Goal: Information Seeking & Learning: Learn about a topic

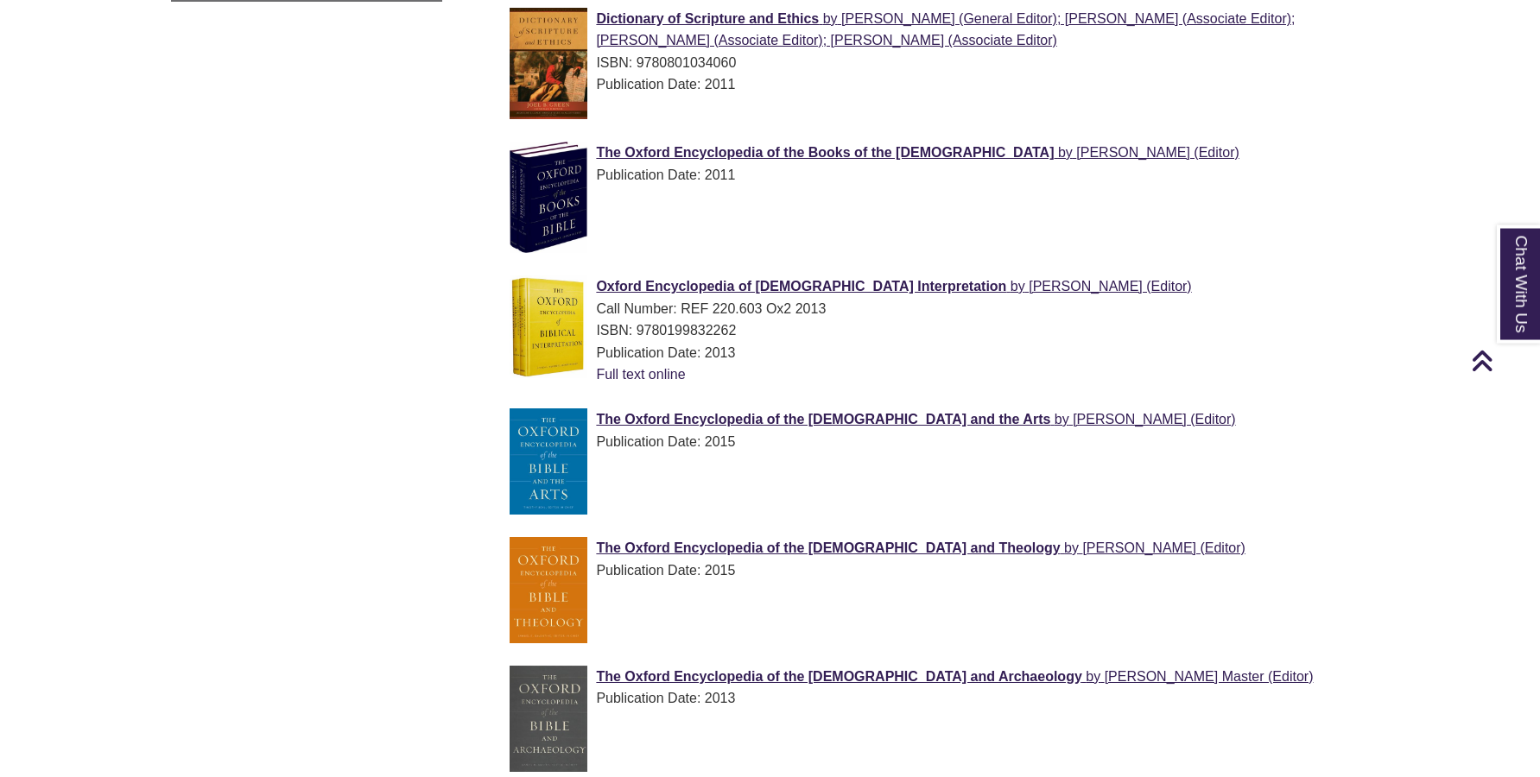
scroll to position [1409, 0]
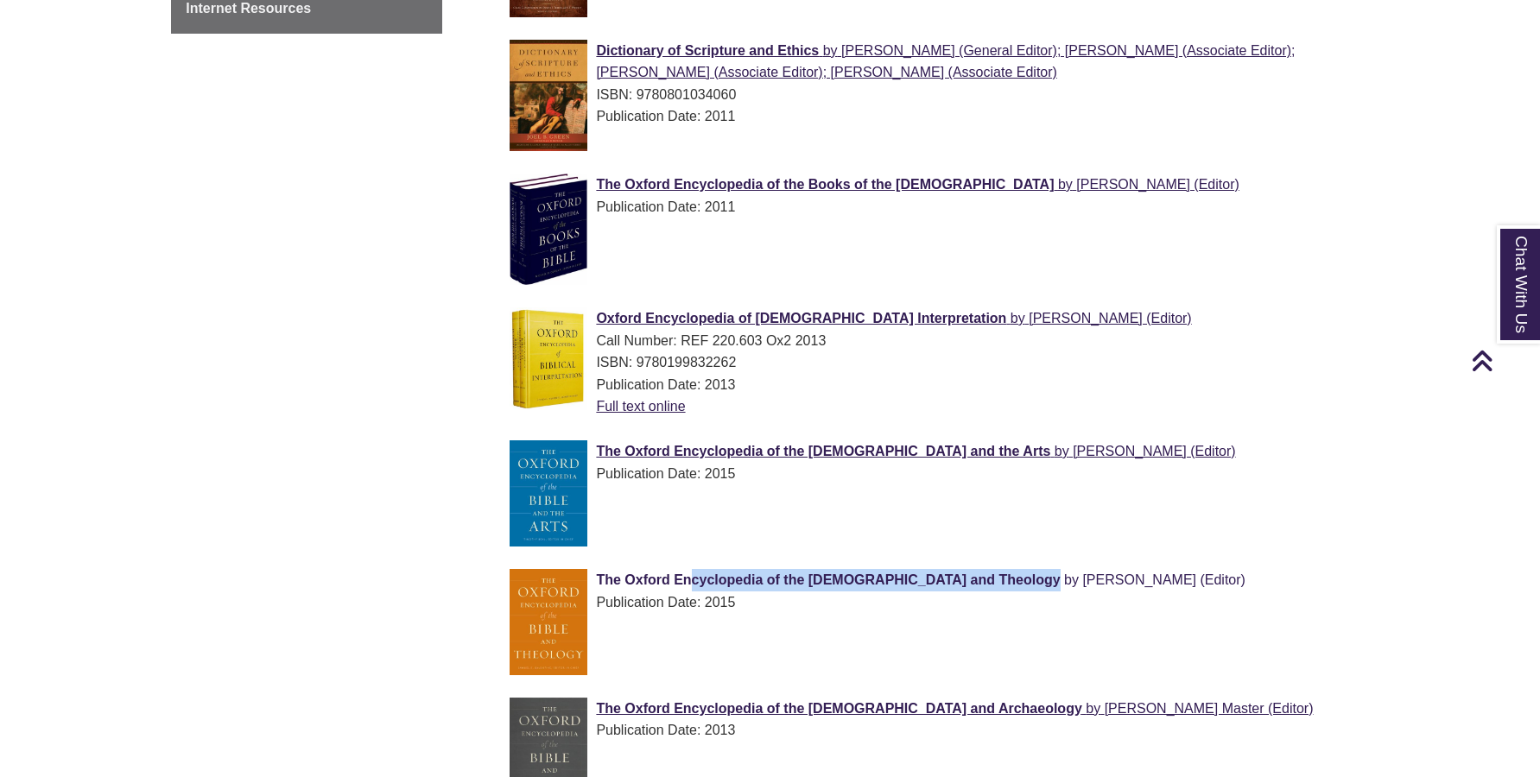
drag, startPoint x: 565, startPoint y: 519, endPoint x: 904, endPoint y: 527, distance: 339.4
click at [904, 569] on div "The Oxford Encyclopedia of the [DEMOGRAPHIC_DATA] and Theology by [PERSON_NAME]…" at bounding box center [940, 591] width 862 height 44
copy span "The Oxford Encyclopedia of the [DEMOGRAPHIC_DATA] and Theology"
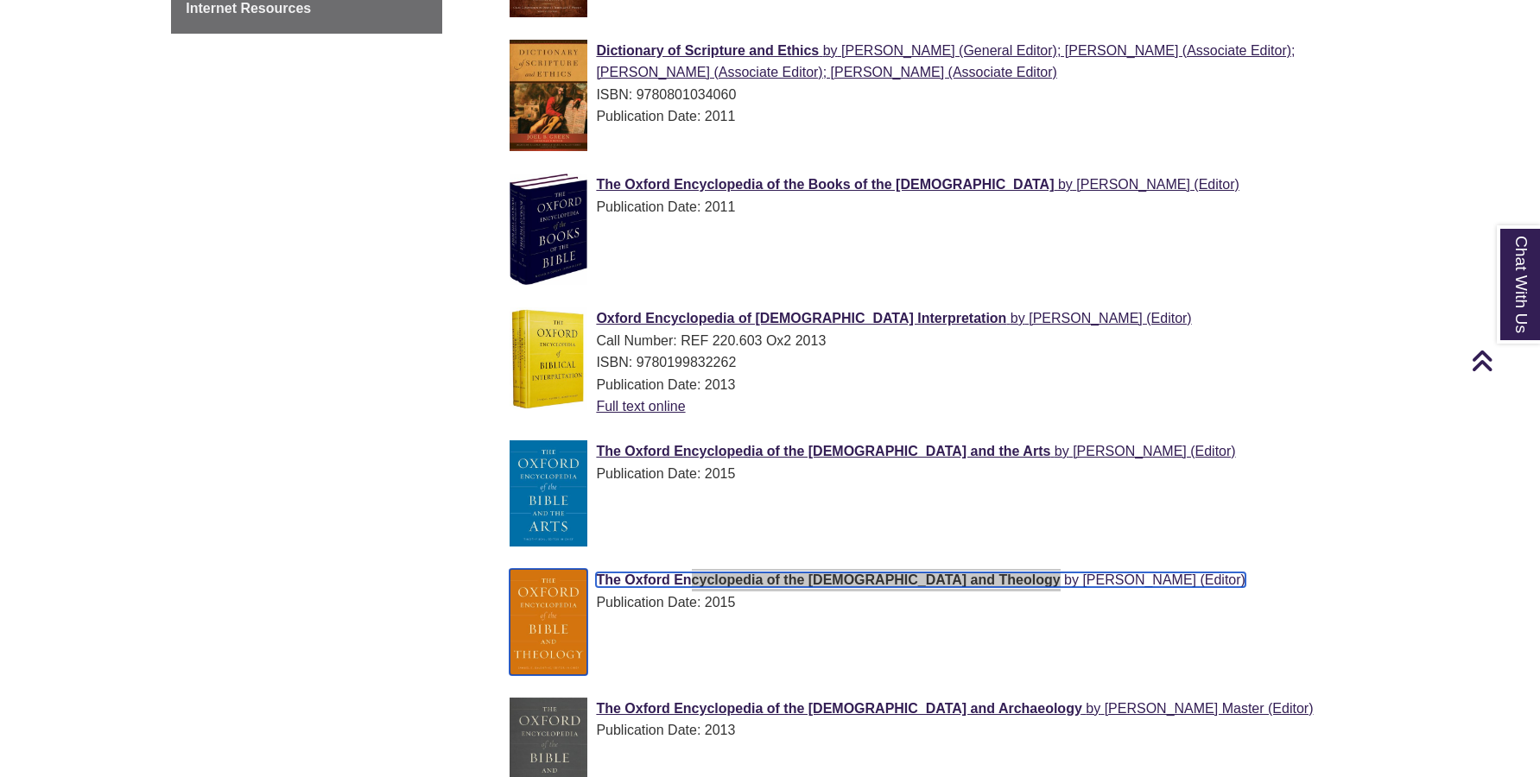
copy span "The Oxford Encyclopedia of the [DEMOGRAPHIC_DATA] and Theology"
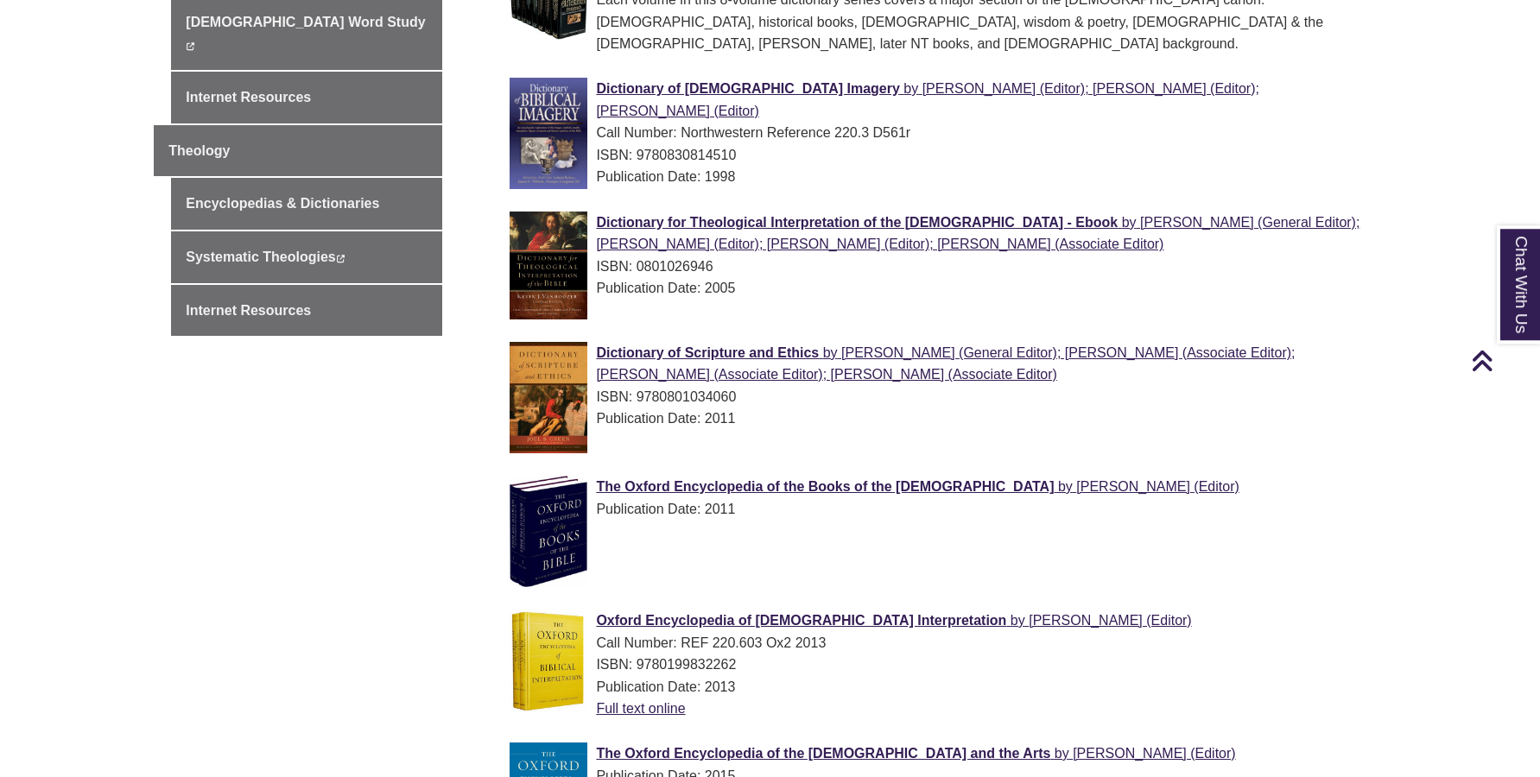
scroll to position [1145, 0]
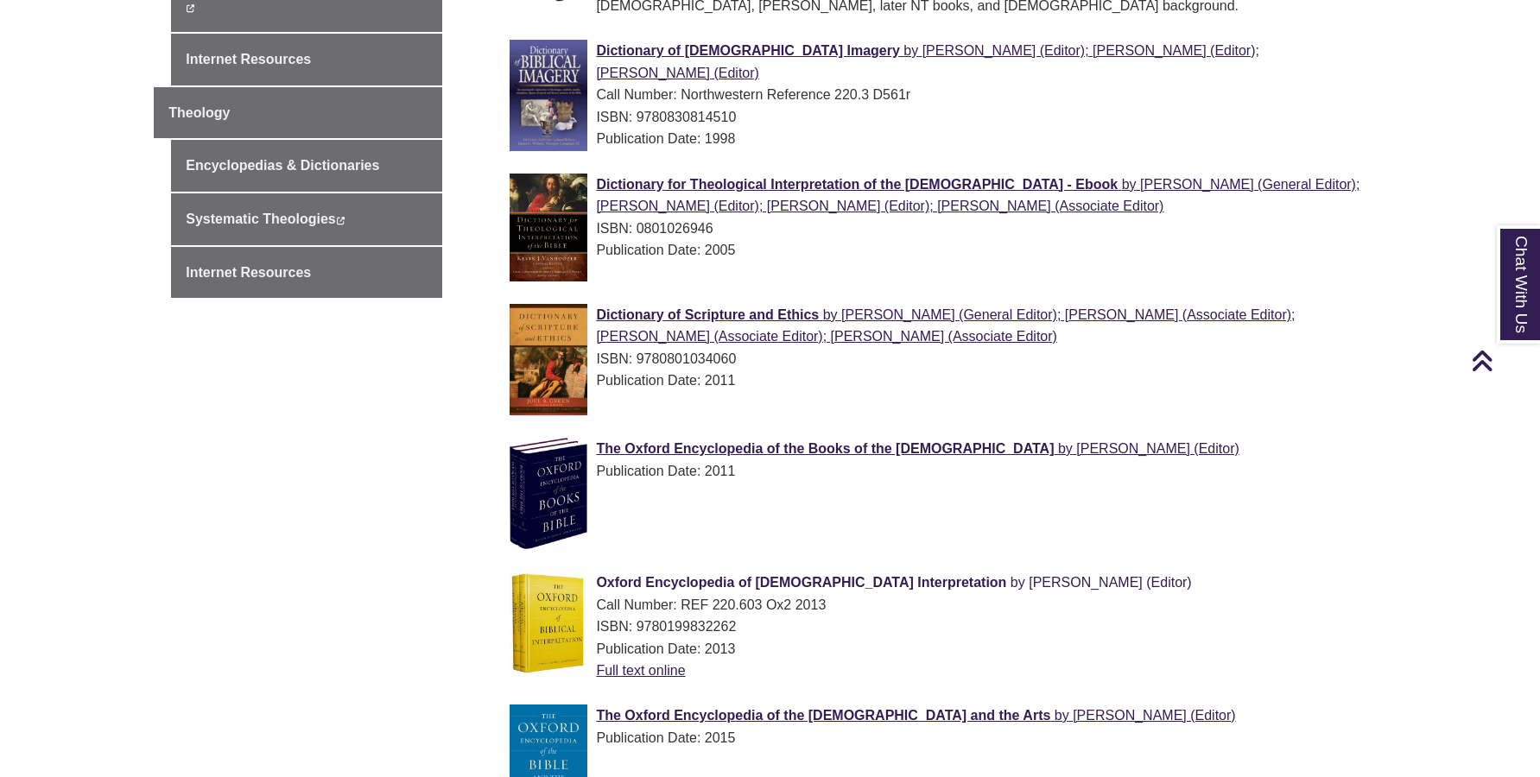
drag, startPoint x: 566, startPoint y: 521, endPoint x: 865, endPoint y: 528, distance: 298.9
click at [865, 565] on li "Oxford Encyclopedia of Biblical Interpretation by Steven L. McKenzie (Editor) C…" at bounding box center [941, 631] width 876 height 133
copy span "Oxford Encyclopedia of Biblical Interpretation"
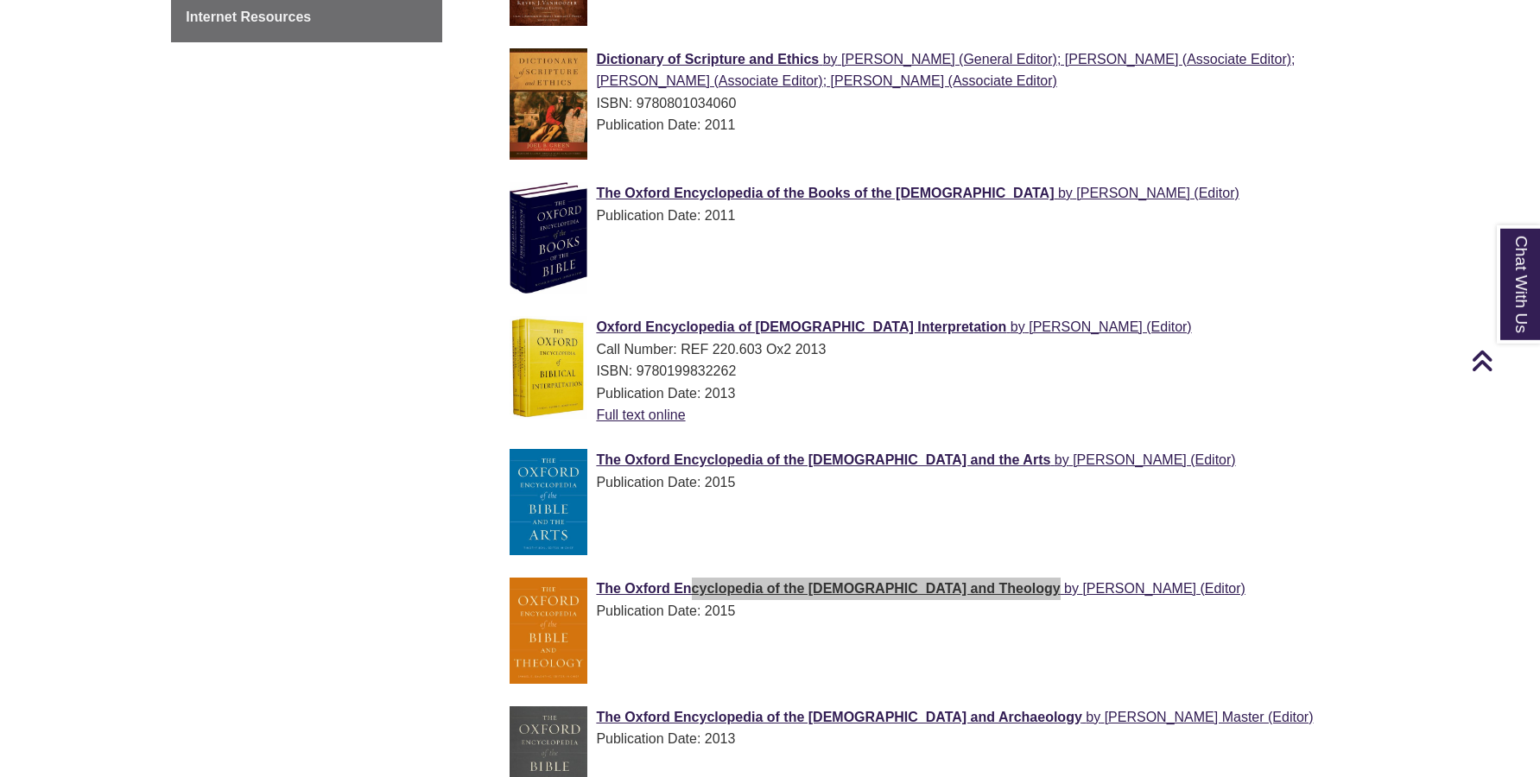
scroll to position [1409, 0]
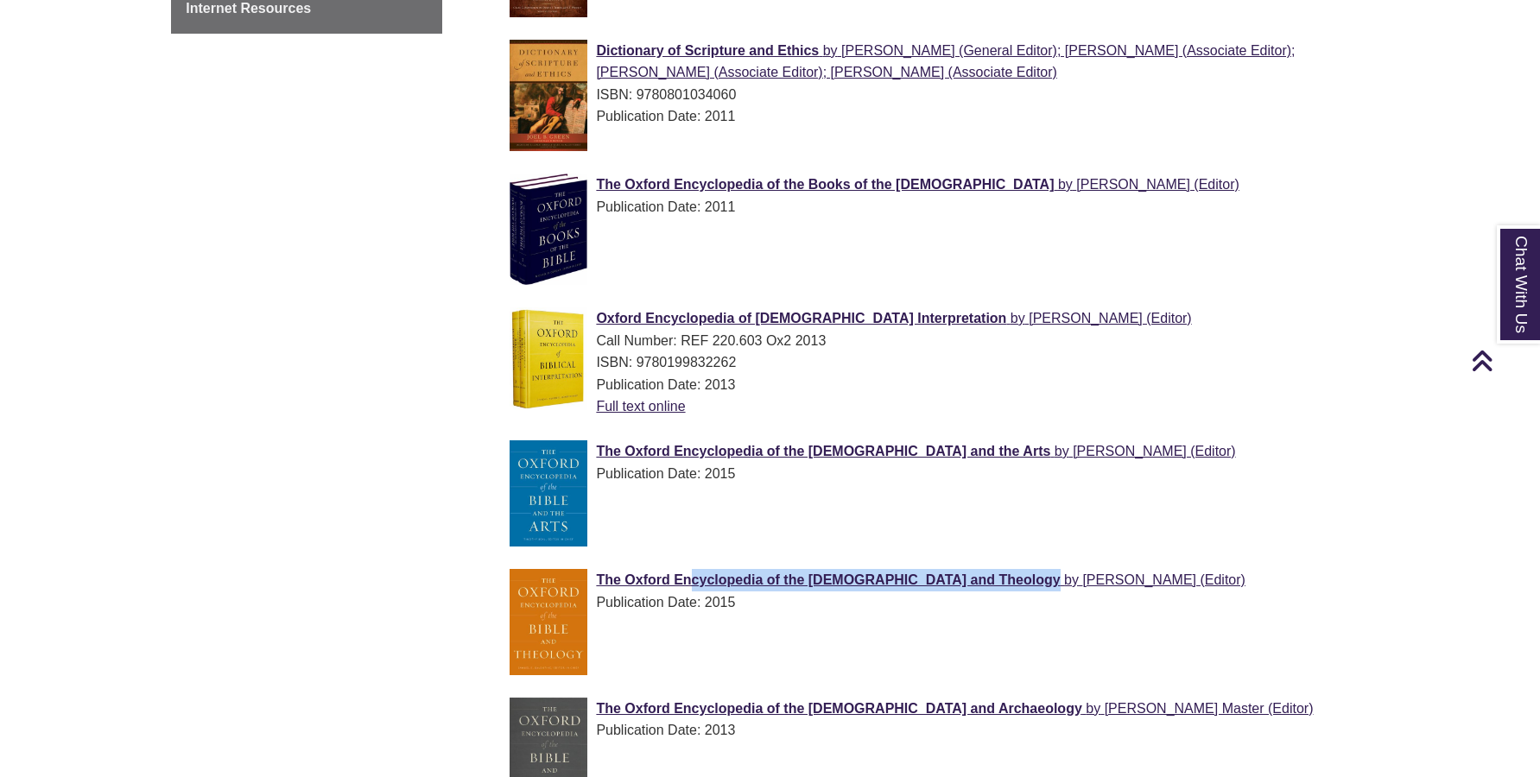
drag, startPoint x: 560, startPoint y: 518, endPoint x: 765, endPoint y: 509, distance: 204.9
click at [765, 509] on ul "The IVP Bible dictionary series Each volume in this 8-volume dictionary series …" at bounding box center [926, 431] width 903 height 1547
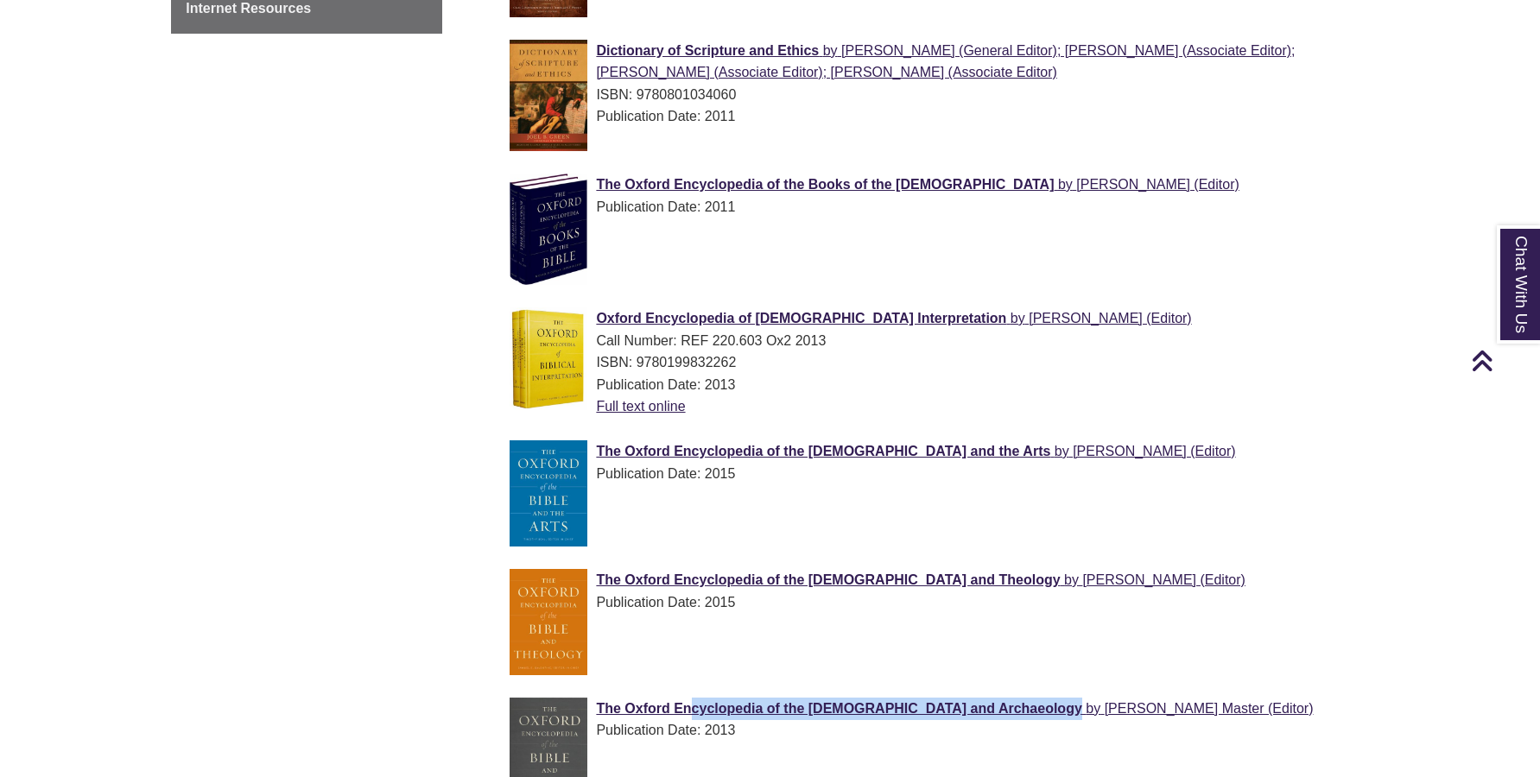
drag, startPoint x: 577, startPoint y: 652, endPoint x: 928, endPoint y: 648, distance: 351.5
click at [928, 691] on li "The Oxford Encyclopedia of the Bible and Archaeology by Daniel M. Master (Edito…" at bounding box center [941, 755] width 876 height 129
copy span "The Oxford Encyclopedia of the Bible and Archaeology"
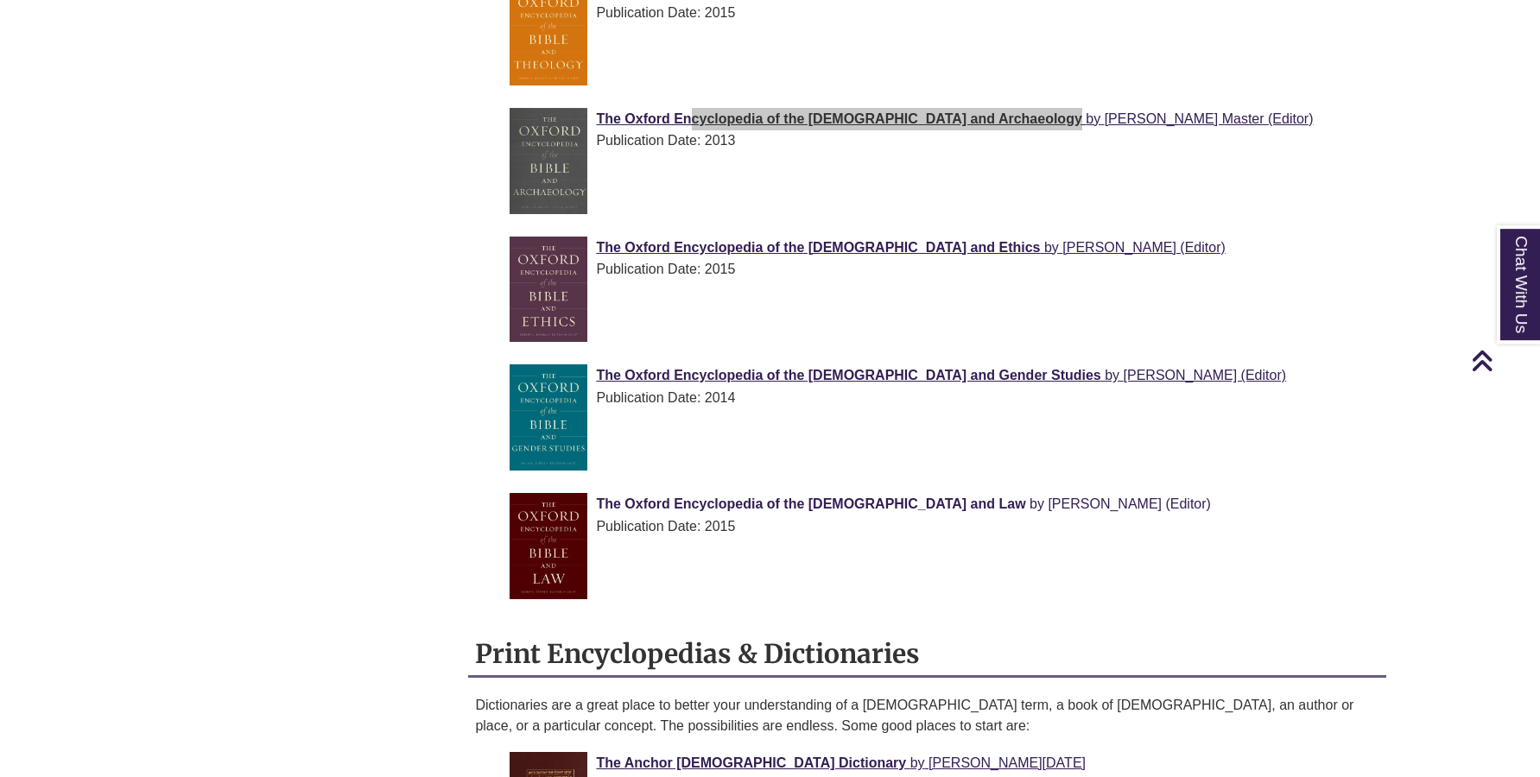
scroll to position [2026, 0]
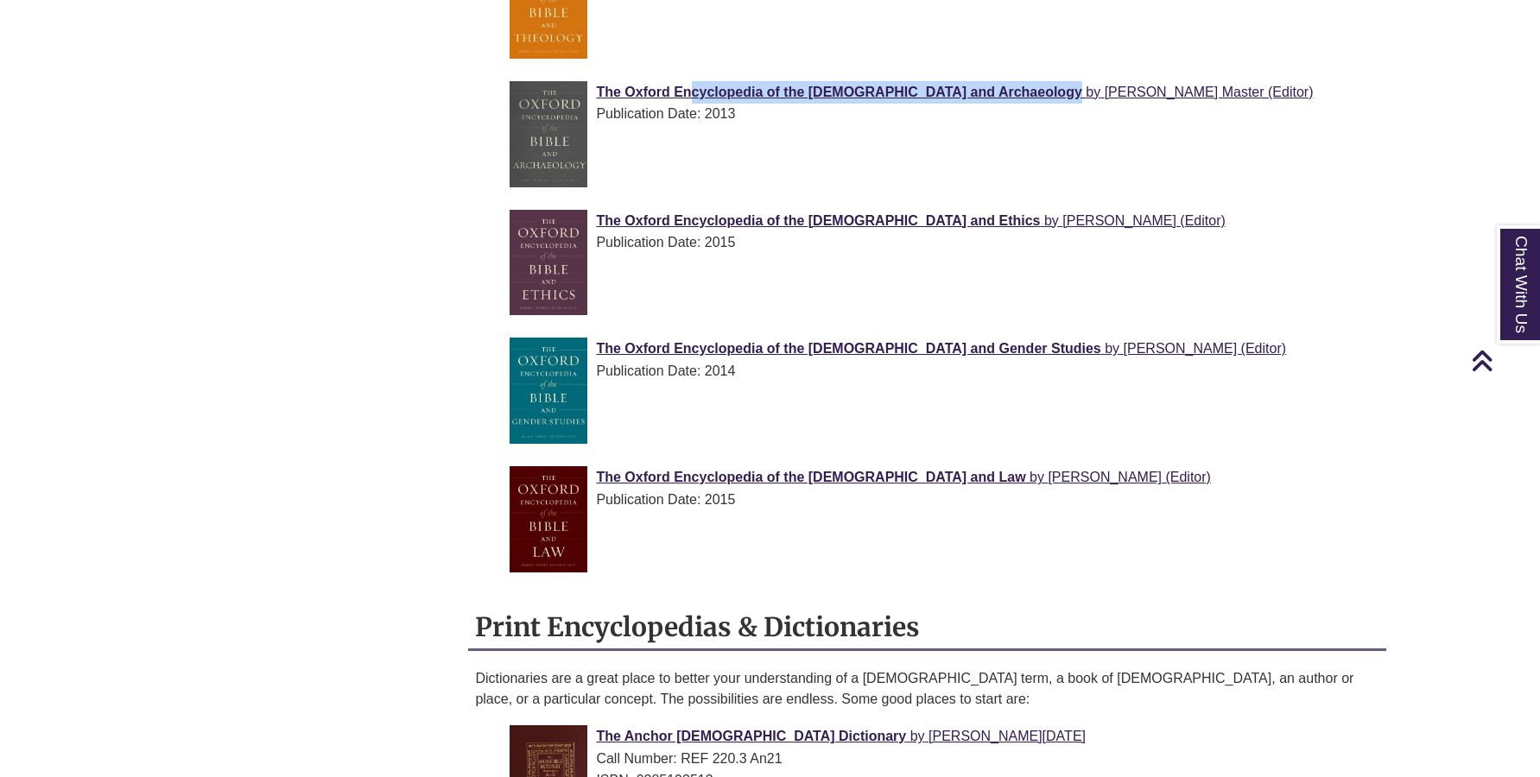
drag, startPoint x: 573, startPoint y: 413, endPoint x: 875, endPoint y: 419, distance: 302.3
click at [875, 459] on li "The Oxford Encyclopedia of the Bible and Law by Brent Strawn (Editor) Publicati…" at bounding box center [941, 523] width 876 height 129
copy span "he Oxford Encyclopedia of the Bible and Law"
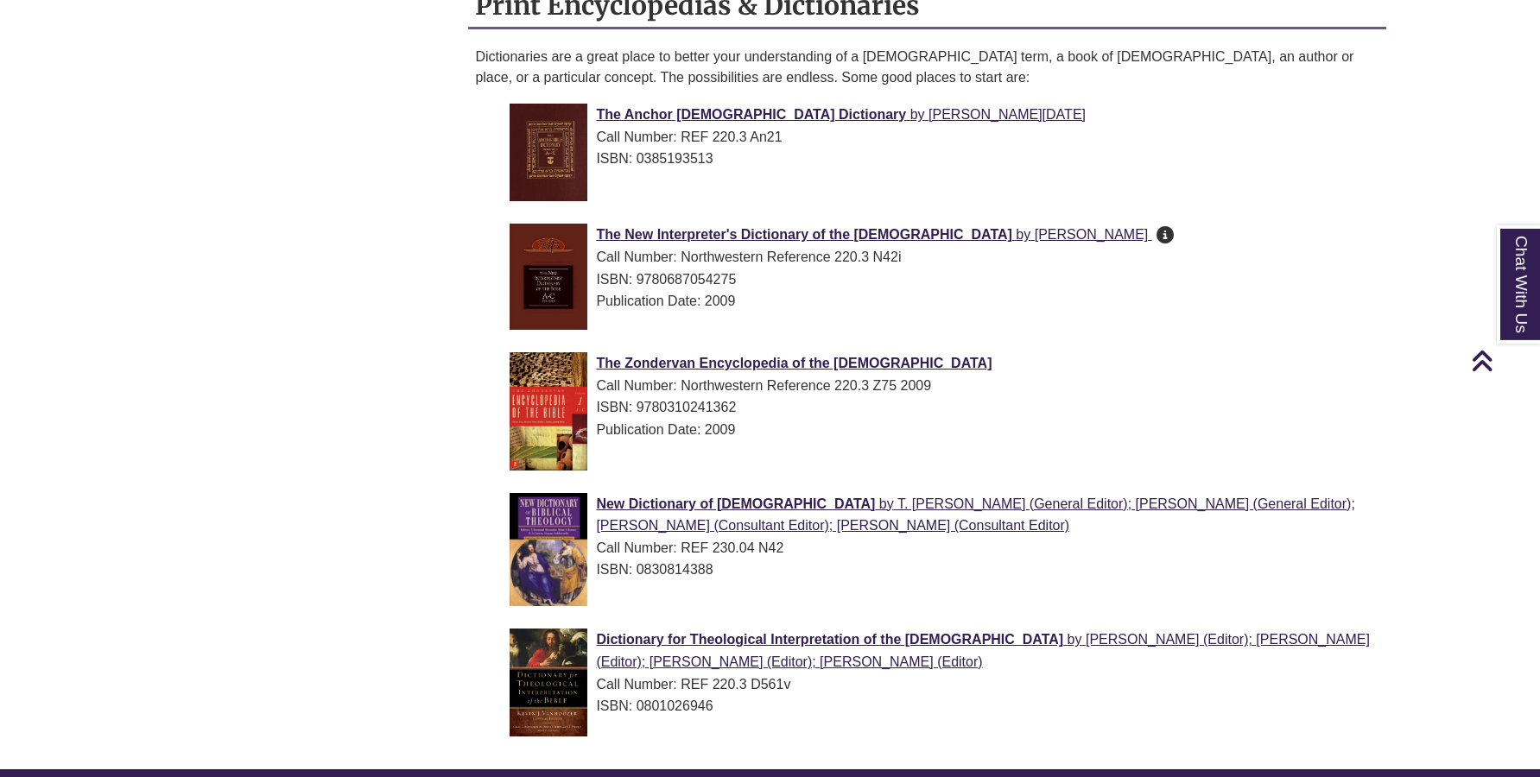
scroll to position [2730, 0]
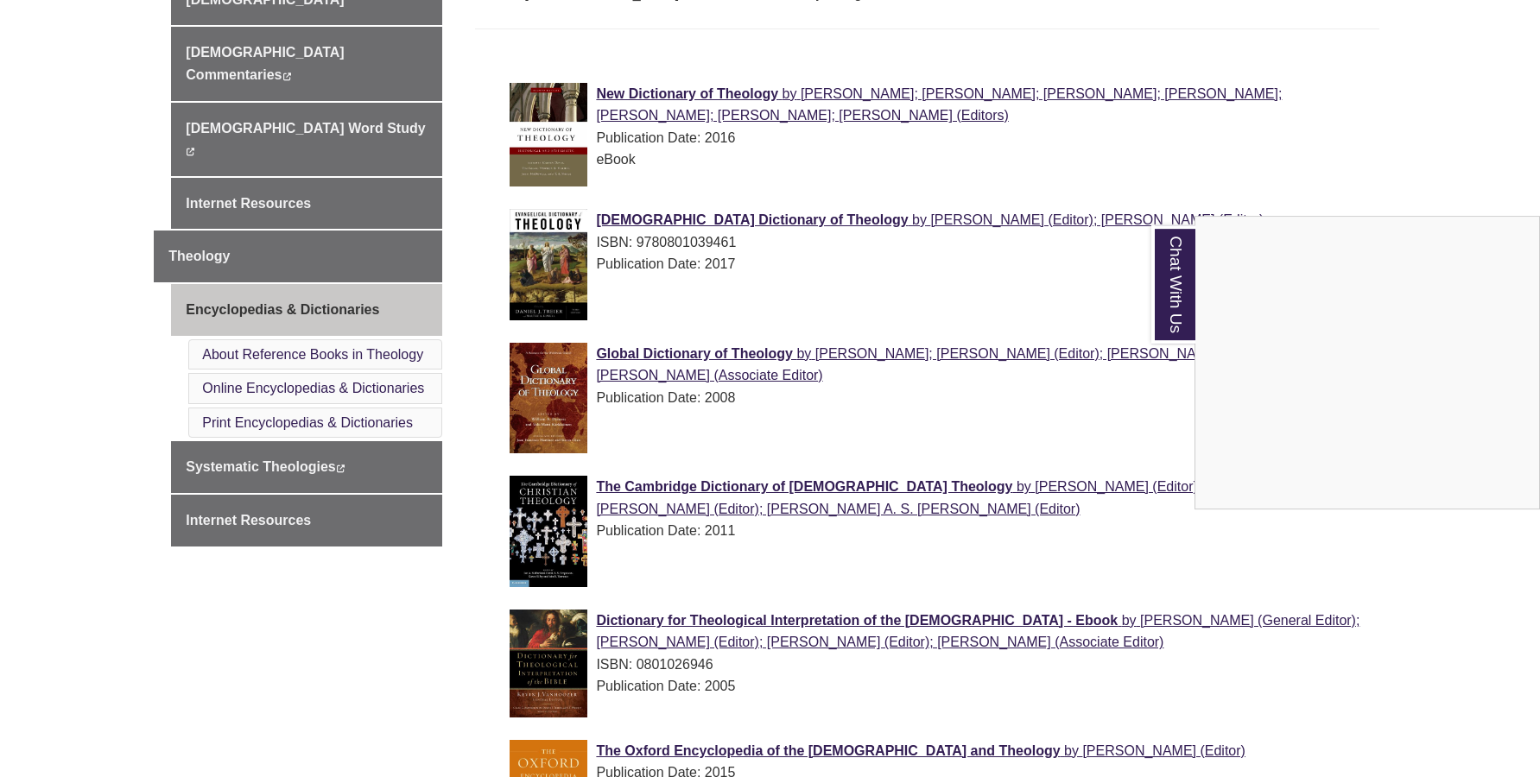
scroll to position [881, 0]
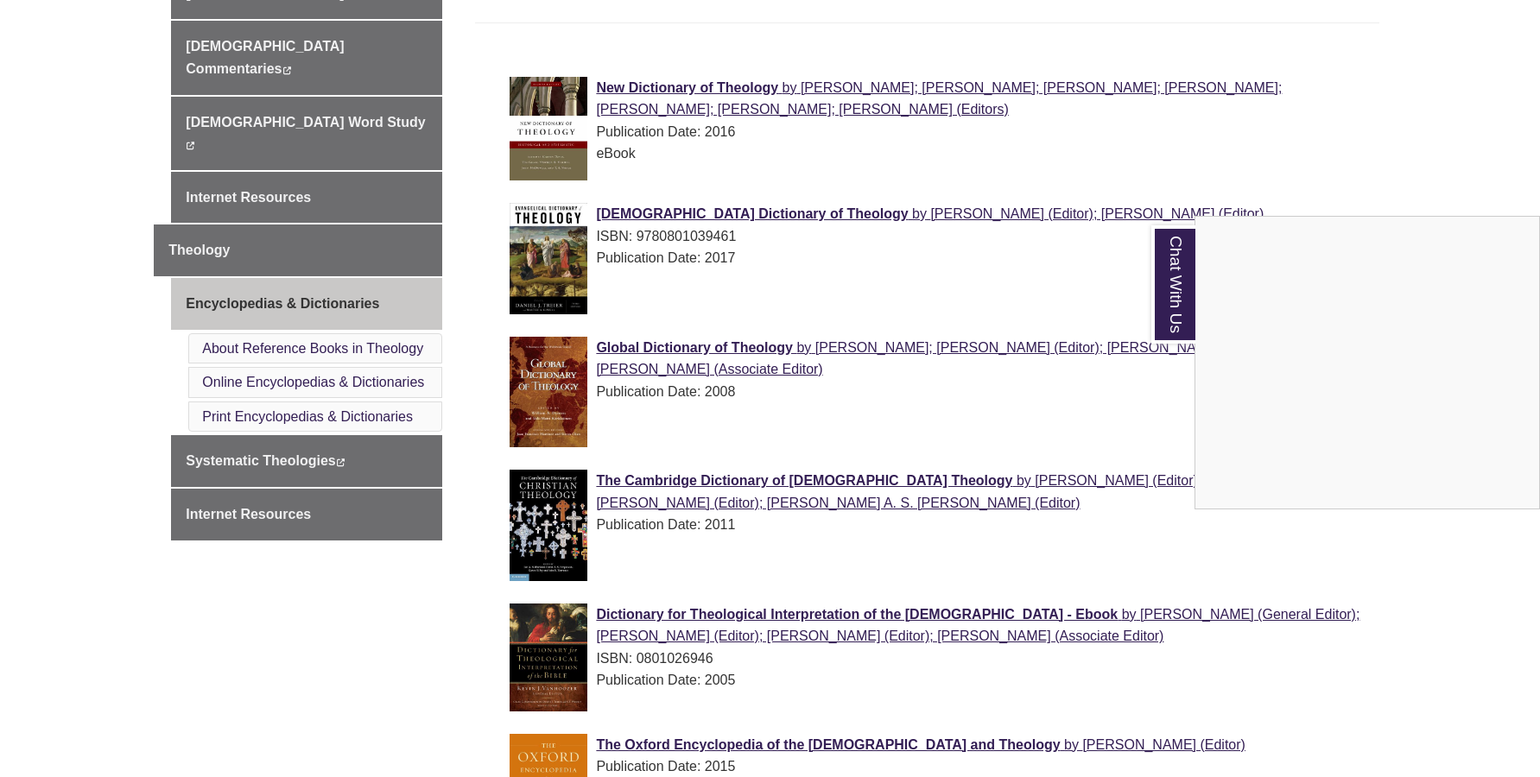
drag, startPoint x: 570, startPoint y: 450, endPoint x: 860, endPoint y: 457, distance: 290.2
click at [860, 457] on div "Chat With Us" at bounding box center [770, 388] width 1540 height 777
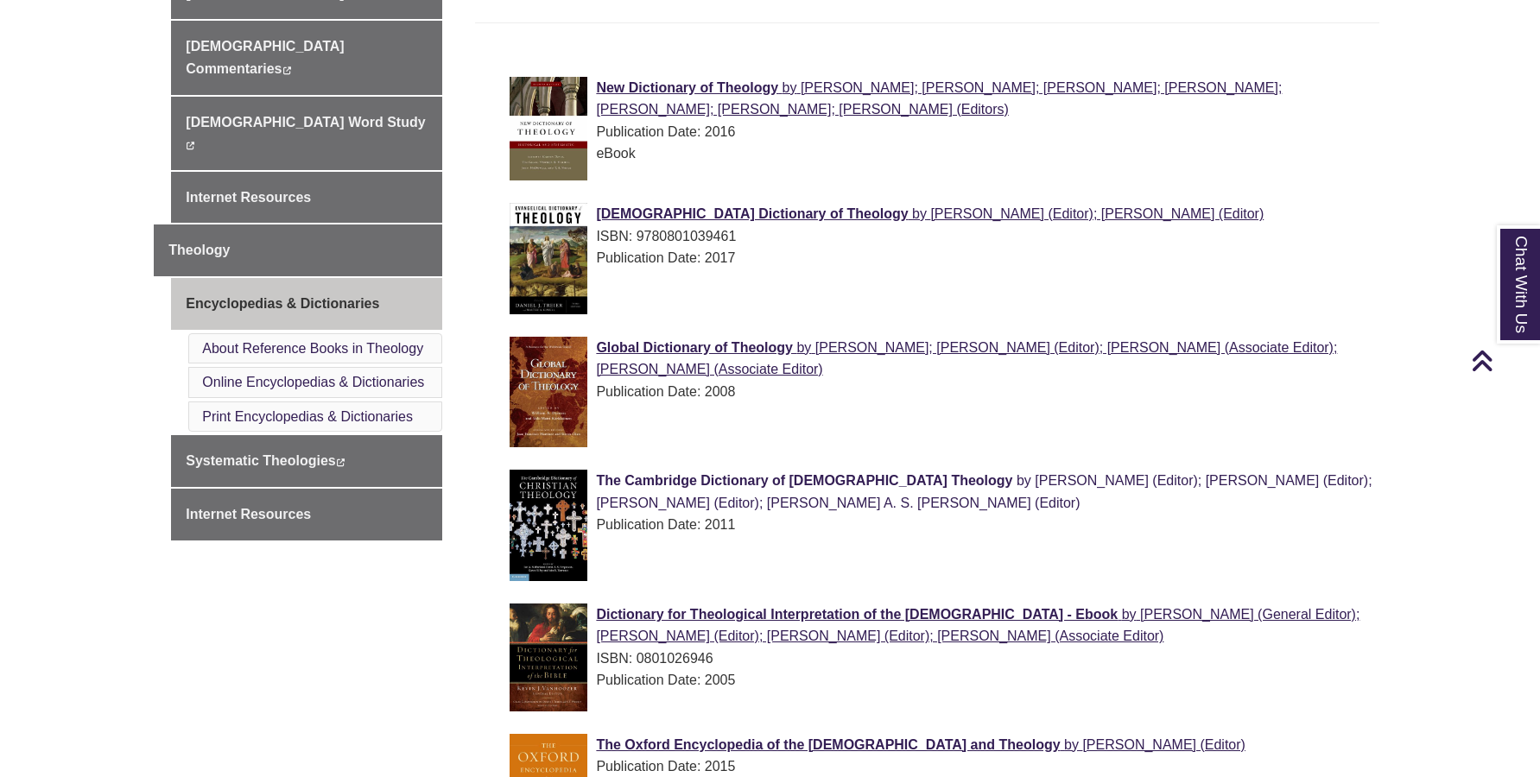
drag, startPoint x: 569, startPoint y: 452, endPoint x: 885, endPoint y: 461, distance: 316.2
click at [885, 463] on li "The Cambridge Dictionary of [DEMOGRAPHIC_DATA] Theology by [PERSON_NAME] (Edito…" at bounding box center [941, 530] width 876 height 134
copy span "The Cambridge Dictionary of [DEMOGRAPHIC_DATA] Theology"
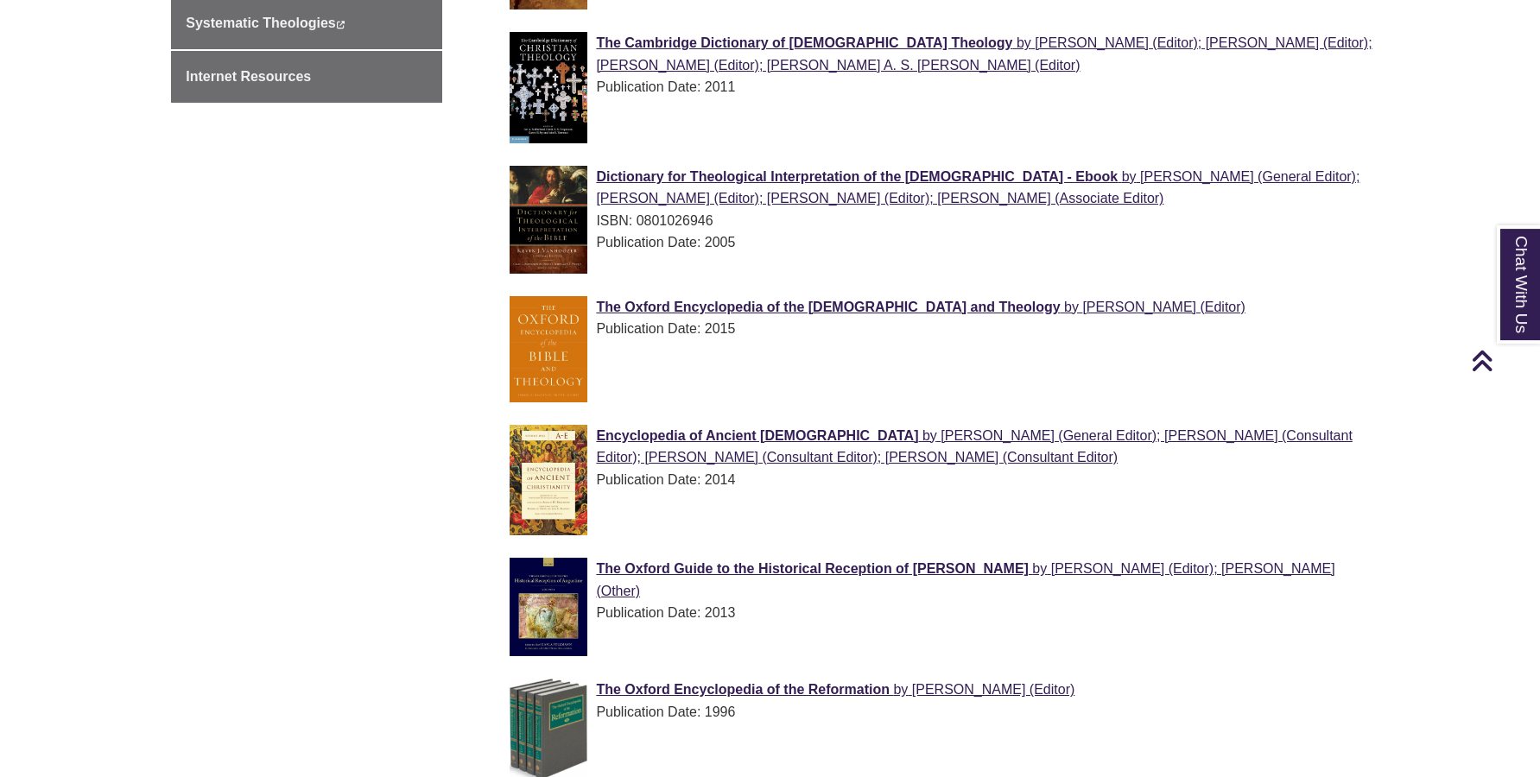
scroll to position [1321, 0]
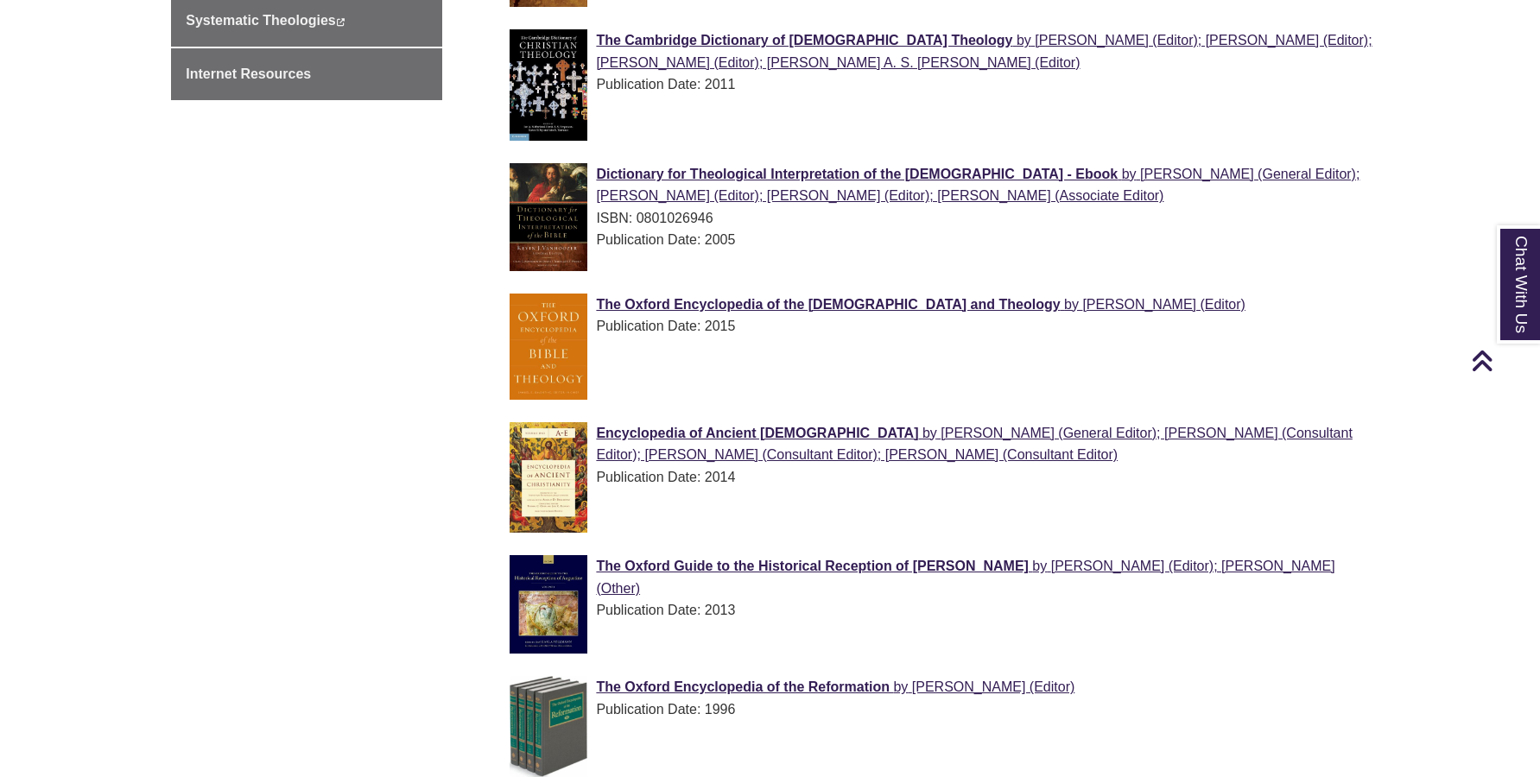
drag, startPoint x: 560, startPoint y: 395, endPoint x: 583, endPoint y: 378, distance: 28.3
click at [589, 416] on ul "New Dictionary of Theology by [PERSON_NAME]; [PERSON_NAME]; [PERSON_NAME]; [PER…" at bounding box center [926, 318] width 903 height 1376
click at [585, 361] on div "The Oxford Encyclopedia of the [DEMOGRAPHIC_DATA] and Theology by [PERSON_NAME]…" at bounding box center [940, 351] width 862 height 115
drag, startPoint x: 577, startPoint y: 407, endPoint x: 805, endPoint y: 416, distance: 228.2
click at [805, 416] on ul "New Dictionary of Theology by [PERSON_NAME]; [PERSON_NAME]; [PERSON_NAME]; [PER…" at bounding box center [926, 318] width 903 height 1376
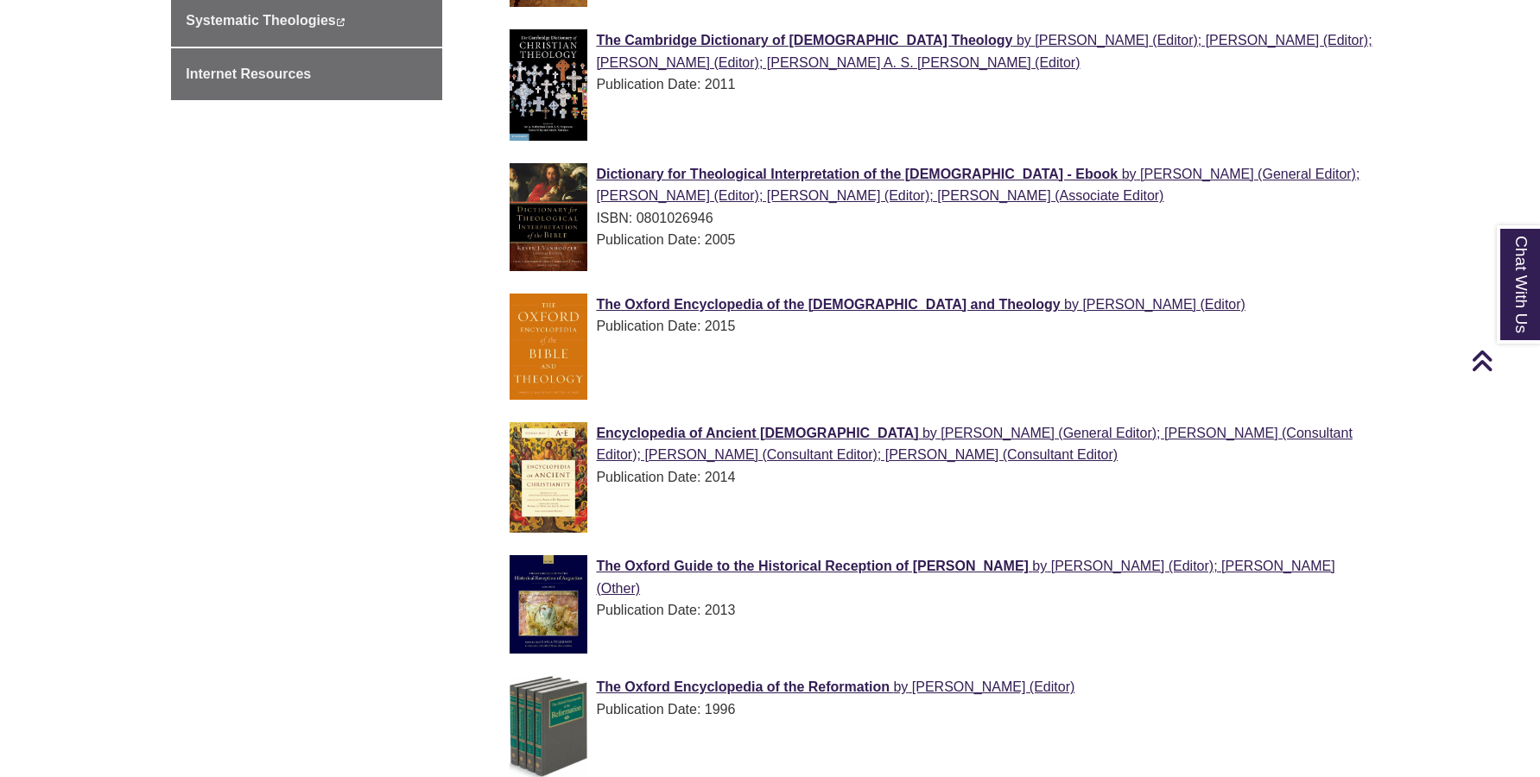
copy ul "Encyclopedia of Ancient [DEMOGRAPHIC_DATA]"
drag, startPoint x: 566, startPoint y: 536, endPoint x: 949, endPoint y: 541, distance: 383.4
click at [949, 548] on li "The Oxford Guide to the Historical Reception of [PERSON_NAME] by [PERSON_NAME] …" at bounding box center [941, 608] width 876 height 121
copy span "The Oxford Guide to the Historical Reception of [PERSON_NAME]"
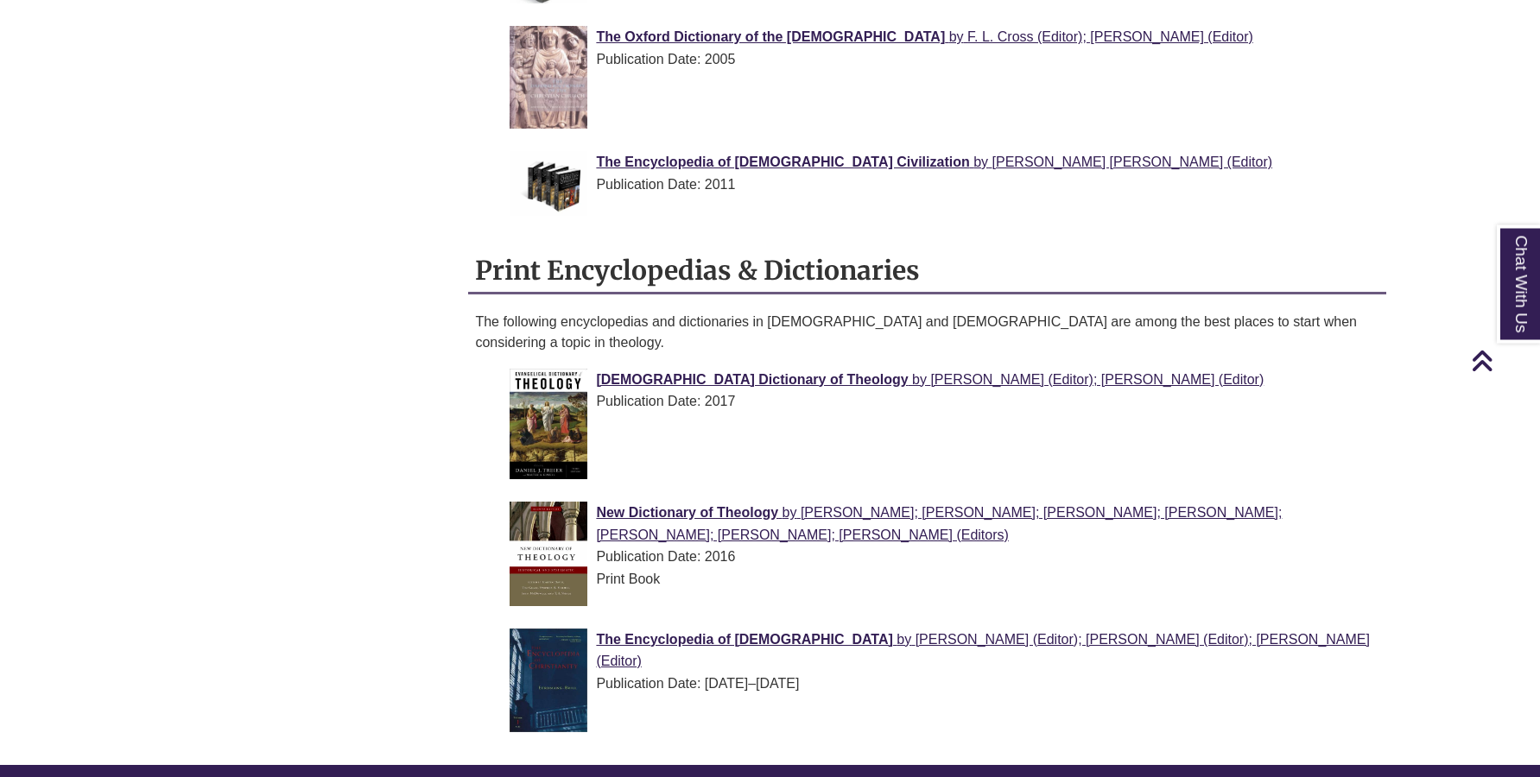
scroll to position [2114, 0]
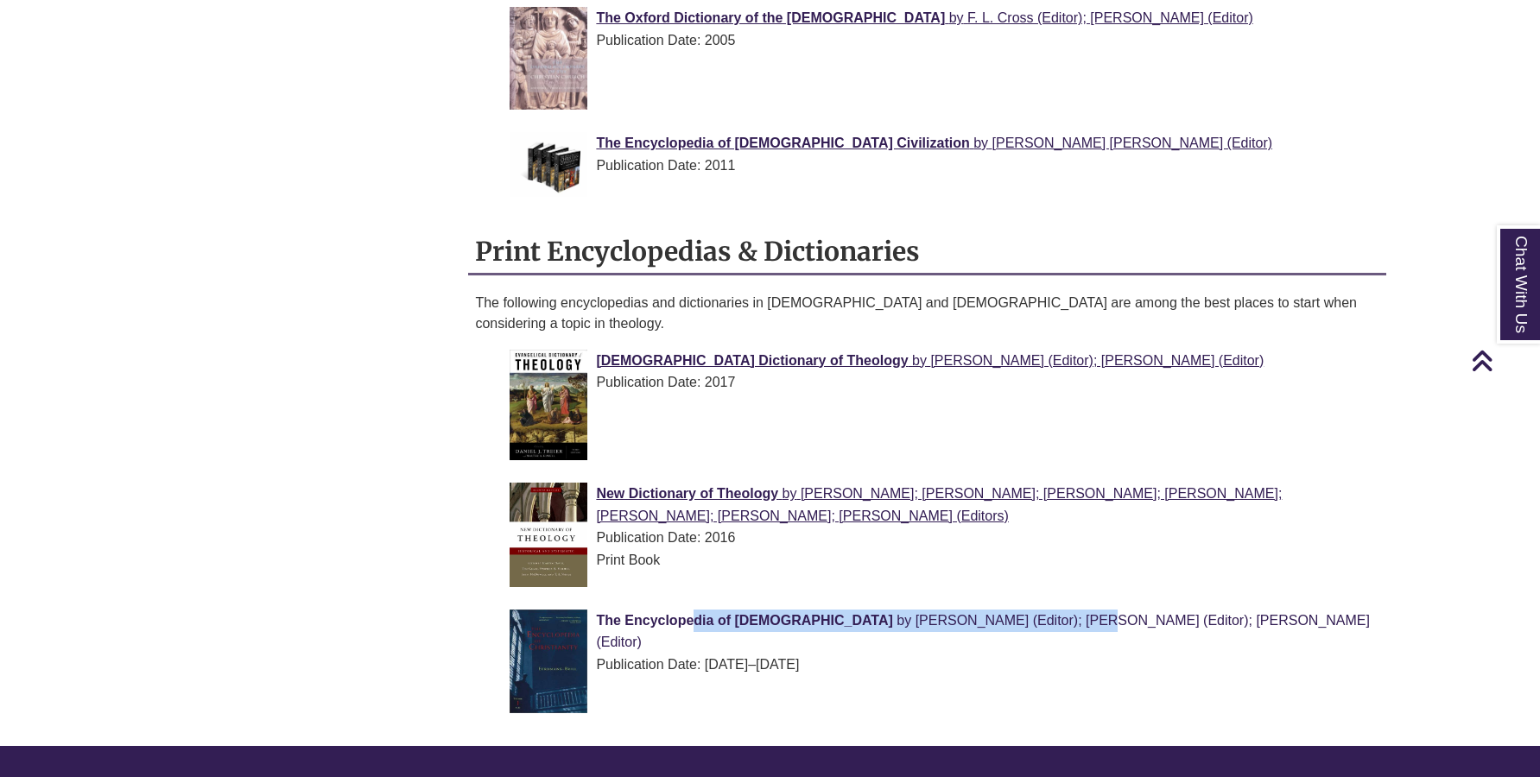
drag, startPoint x: 568, startPoint y: 568, endPoint x: 908, endPoint y: 579, distance: 339.5
click at [908, 603] on li "The Encyclopedia of [DEMOGRAPHIC_DATA] by [PERSON_NAME] (Editor); [PERSON_NAME]…" at bounding box center [941, 666] width 876 height 127
copy link "The Encyclopedia of [DEMOGRAPHIC_DATA] by [PERSON_NAME]"
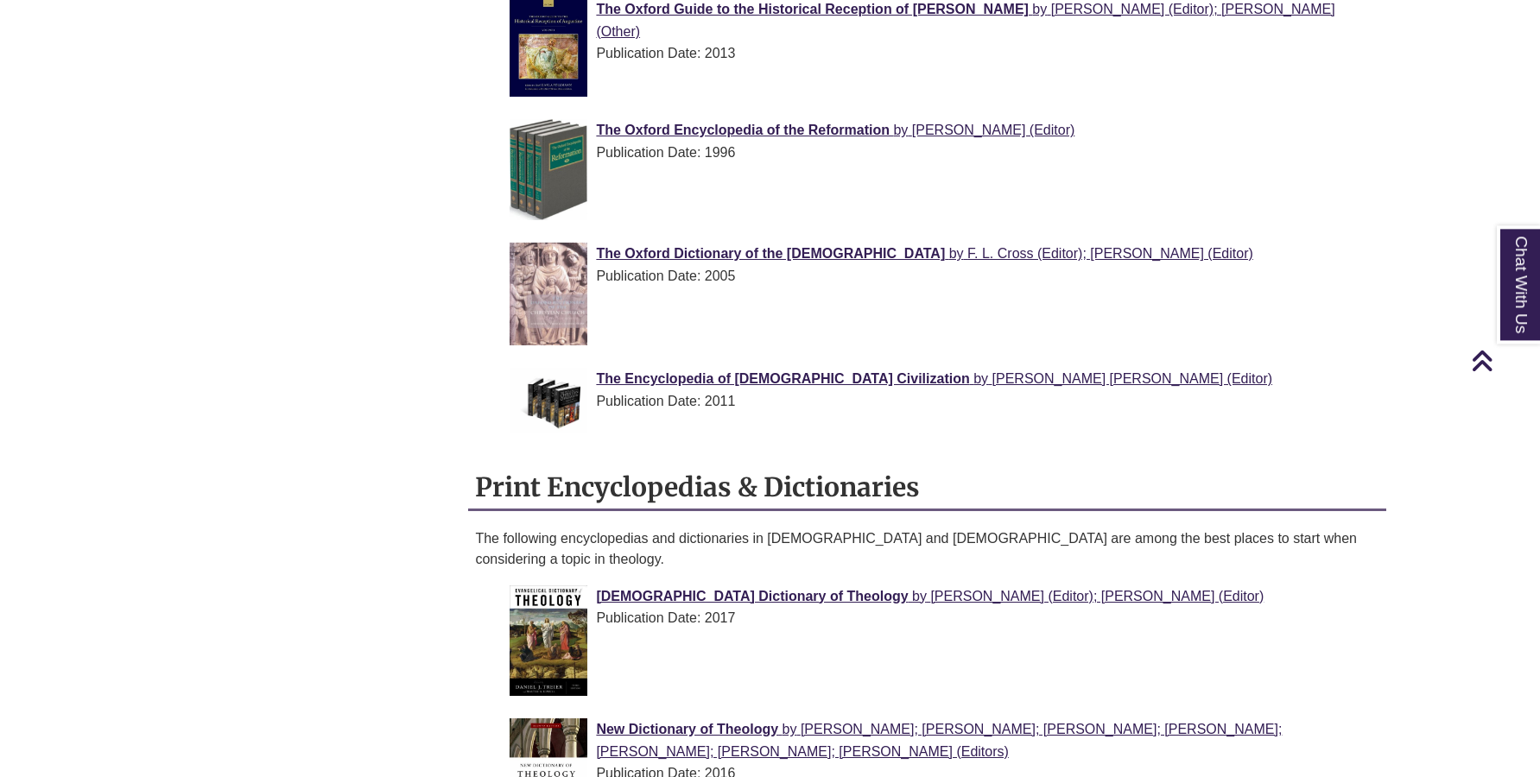
scroll to position [1762, 0]
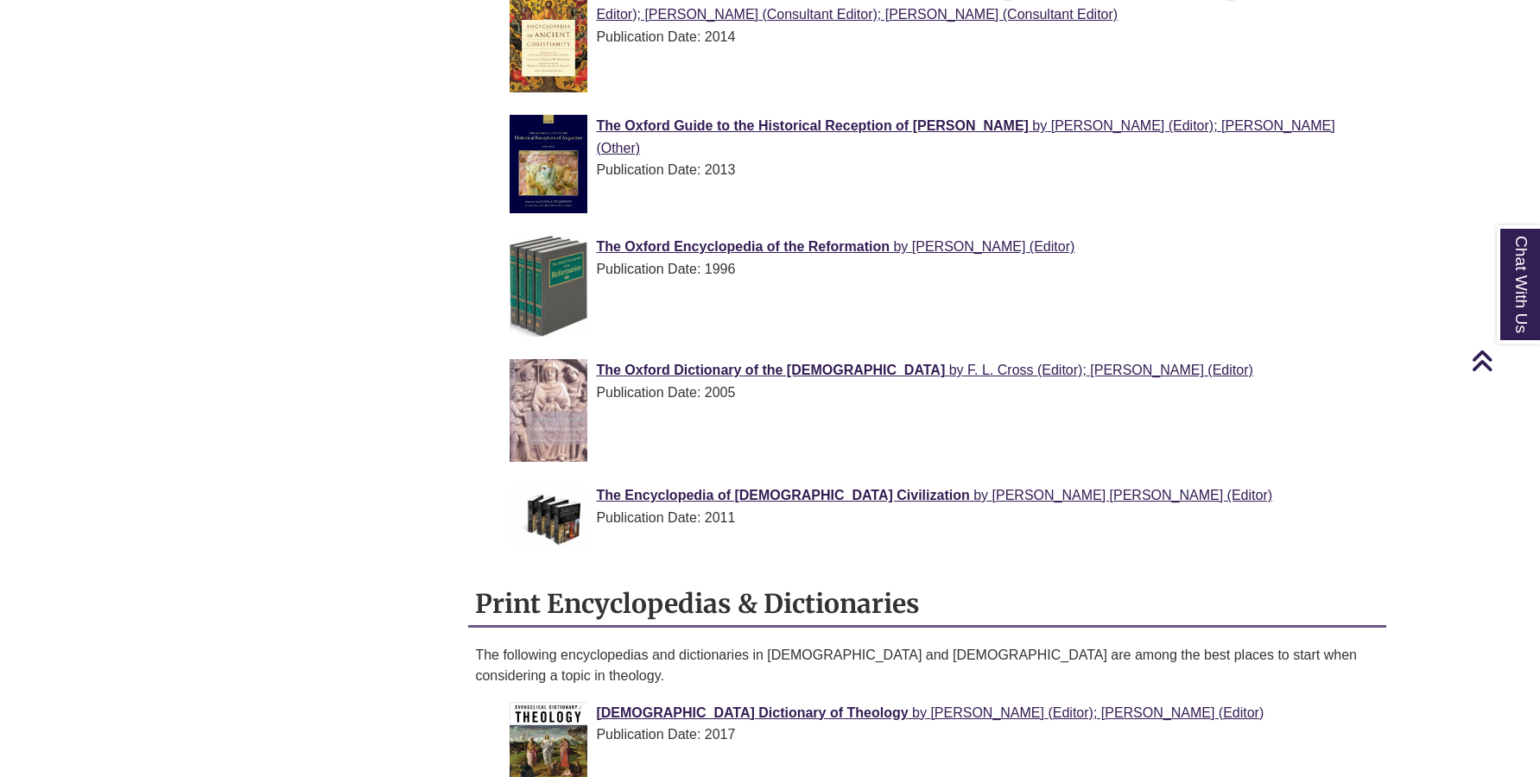
drag, startPoint x: 566, startPoint y: 218, endPoint x: 858, endPoint y: 219, distance: 292.7
click at [858, 229] on li "The Oxford Encyclopedia of the Reformation by [PERSON_NAME] (Editor) Publicatio…" at bounding box center [941, 290] width 876 height 123
copy span "The Oxford Encyclopedia of the Reformation"
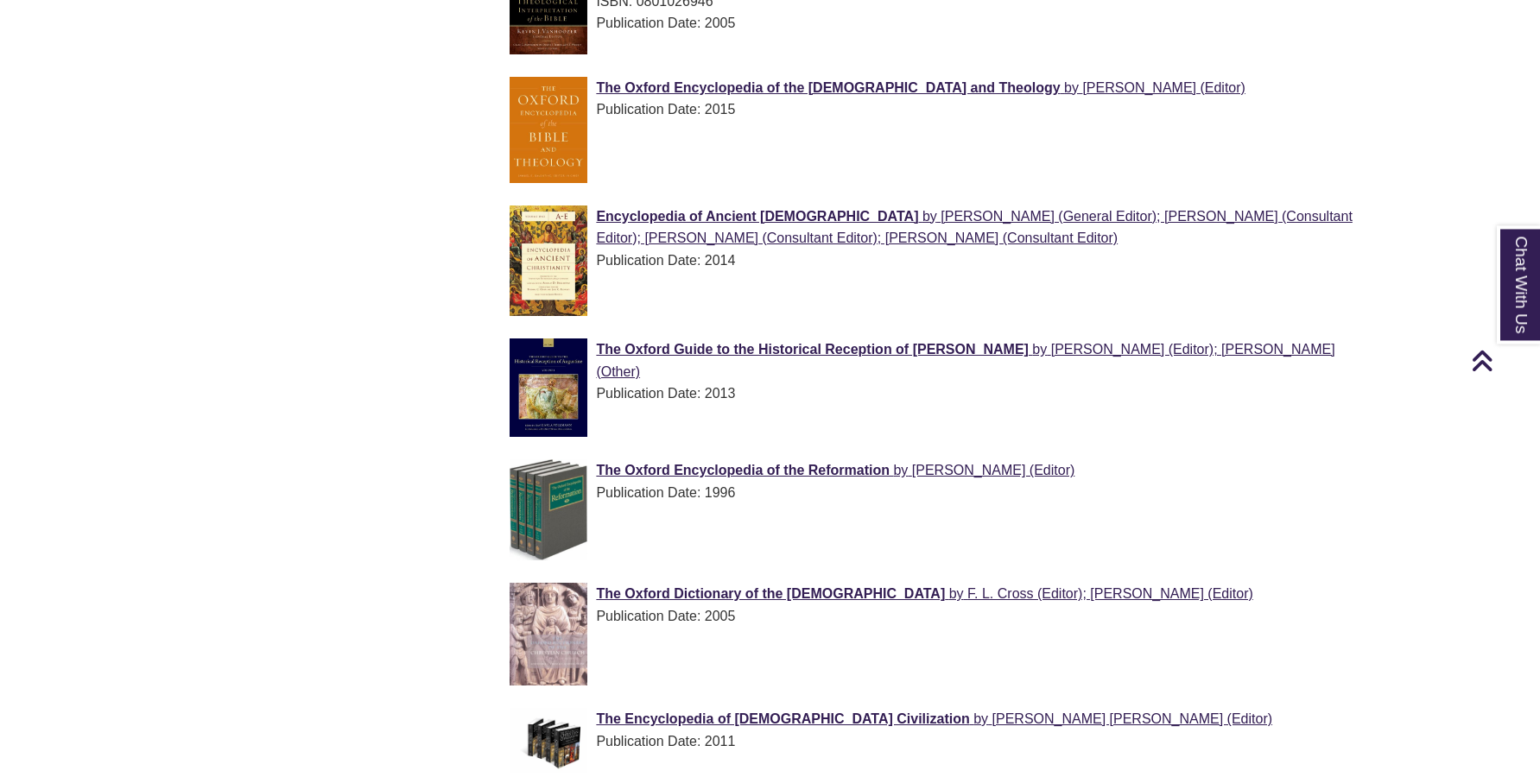
scroll to position [1497, 0]
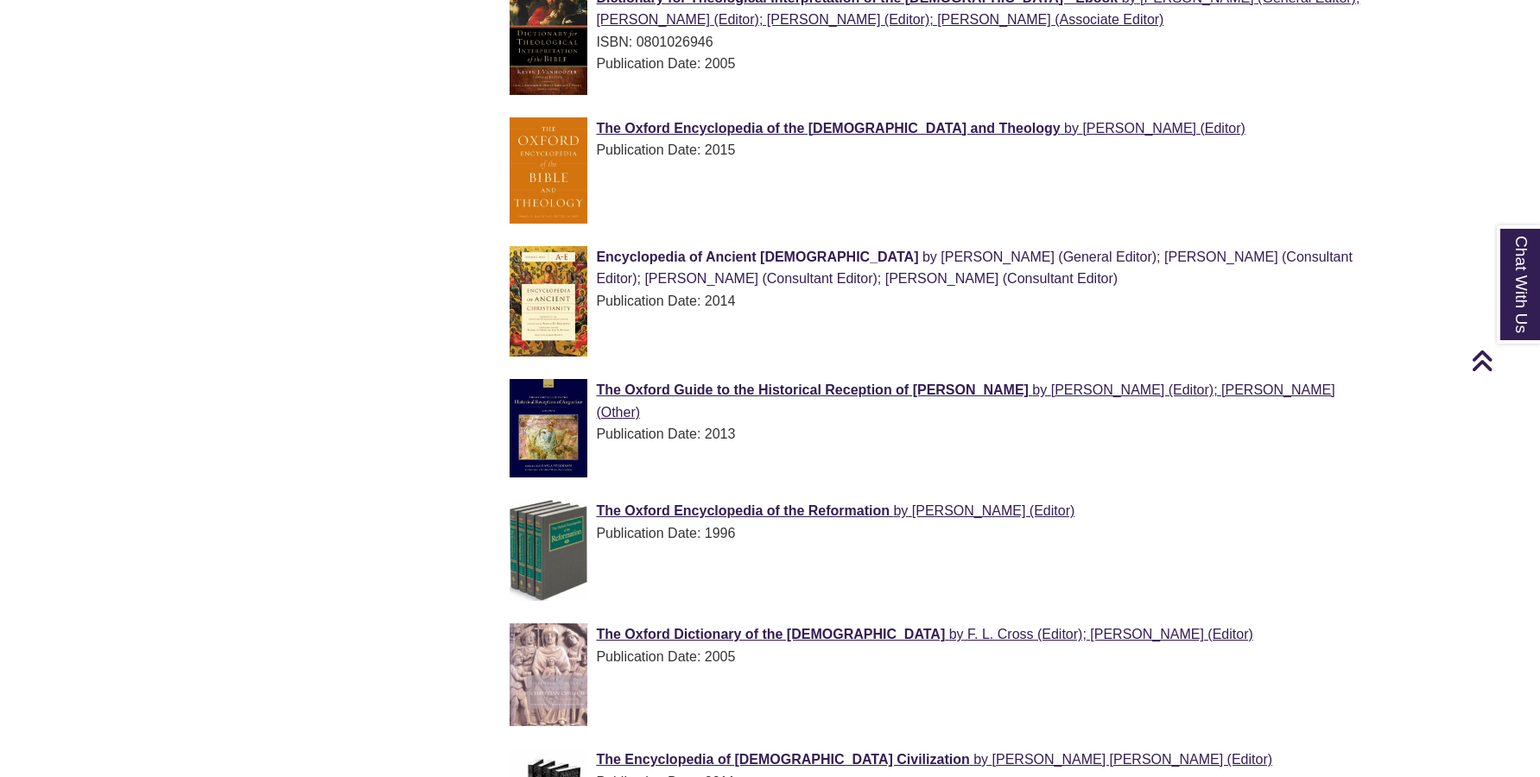
drag, startPoint x: 569, startPoint y: 208, endPoint x: 626, endPoint y: 237, distance: 63.7
click at [626, 237] on ul "New Dictionary of Theology by [PERSON_NAME]; [PERSON_NAME]; [PERSON_NAME]; [PER…" at bounding box center [926, 141] width 903 height 1376
drag, startPoint x: 850, startPoint y: 195, endPoint x: 845, endPoint y: 212, distance: 18.0
click at [850, 197] on div "The Oxford Encyclopedia of the [DEMOGRAPHIC_DATA] and Theology by [PERSON_NAME]…" at bounding box center [940, 174] width 862 height 115
drag, startPoint x: 981, startPoint y: 278, endPoint x: 570, endPoint y: 238, distance: 412.9
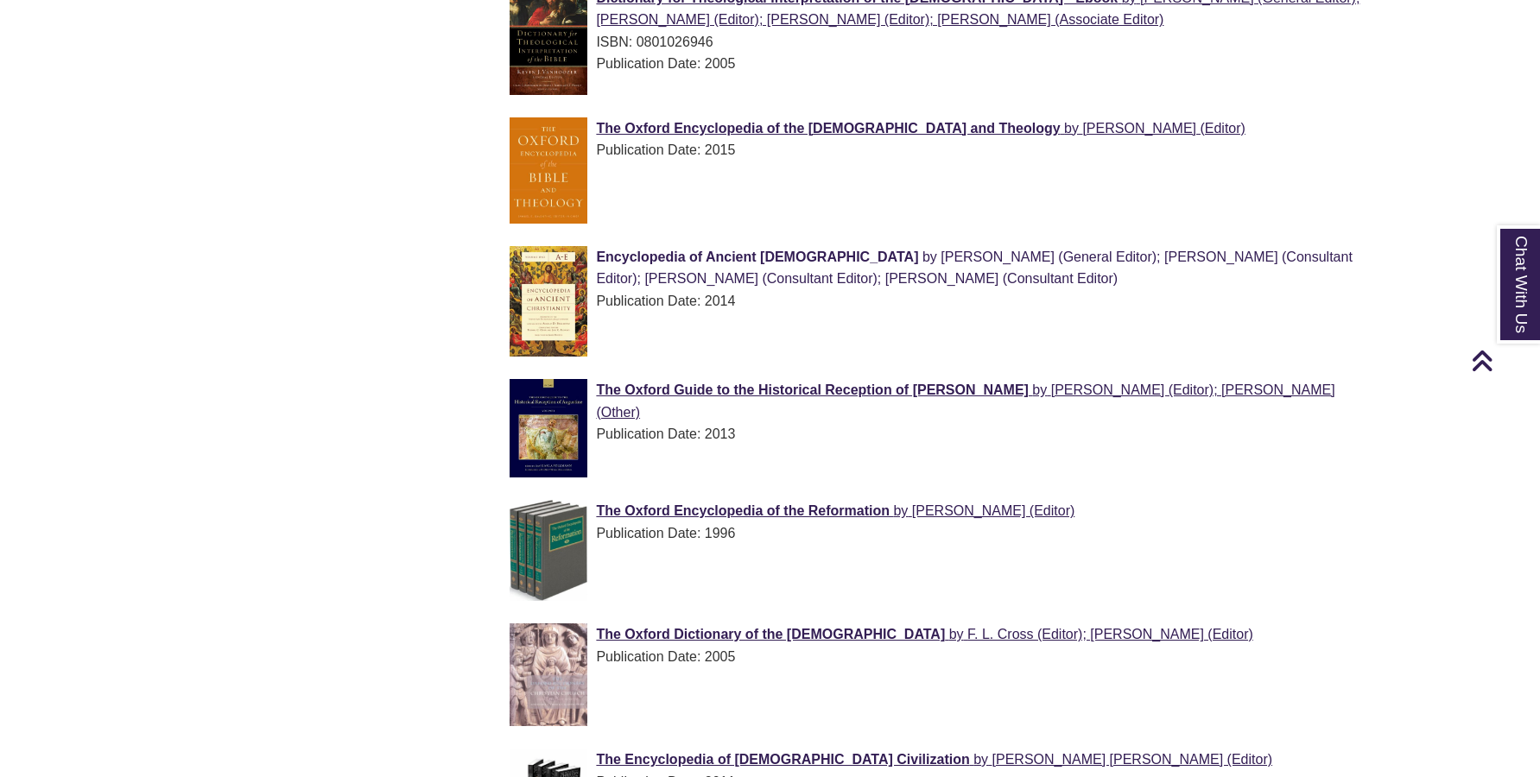
click at [570, 246] on div "Encyclopedia of Ancient [DEMOGRAPHIC_DATA] by [PERSON_NAME] (General Editor); […" at bounding box center [940, 279] width 862 height 66
copy div "Encyclopedia of Ancient [DEMOGRAPHIC_DATA] by [PERSON_NAME] (General Editor); […"
